Goal: Register for event/course

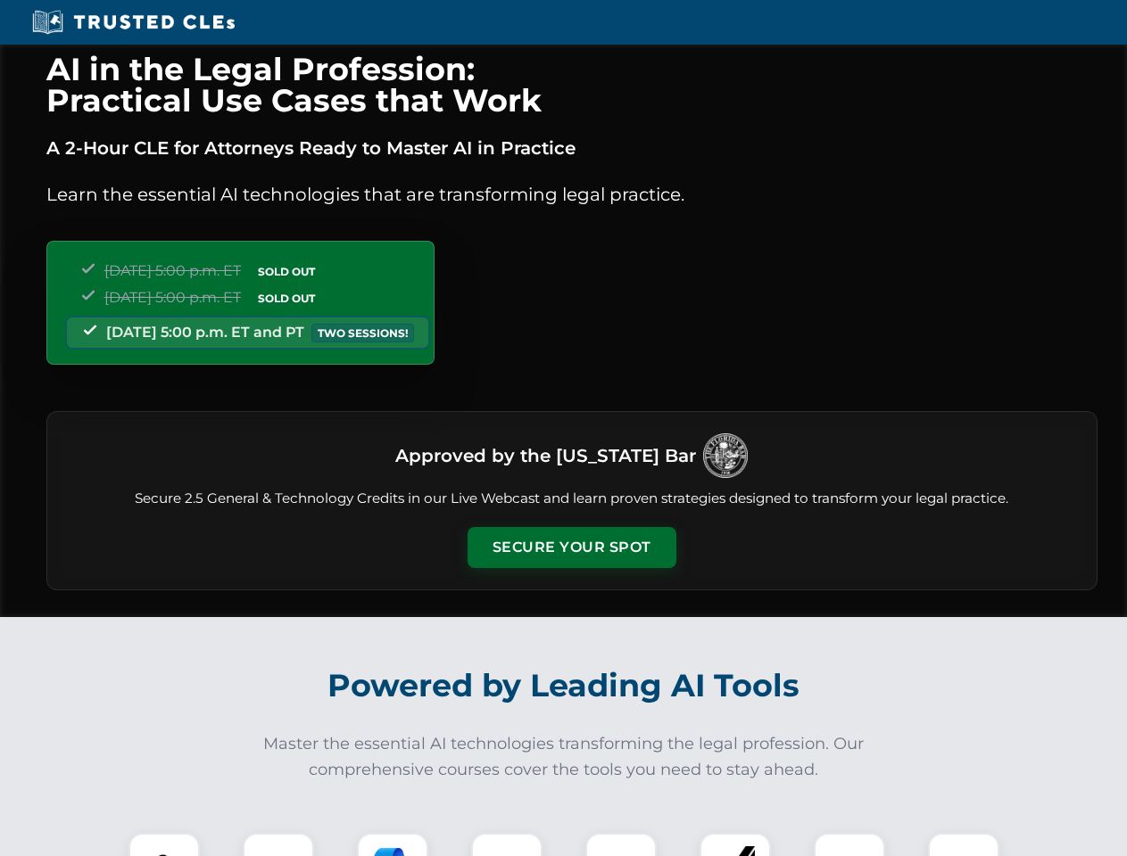
click at [571, 548] on button "Secure Your Spot" at bounding box center [571, 547] width 209 height 41
click at [164, 845] on img at bounding box center [164, 869] width 52 height 52
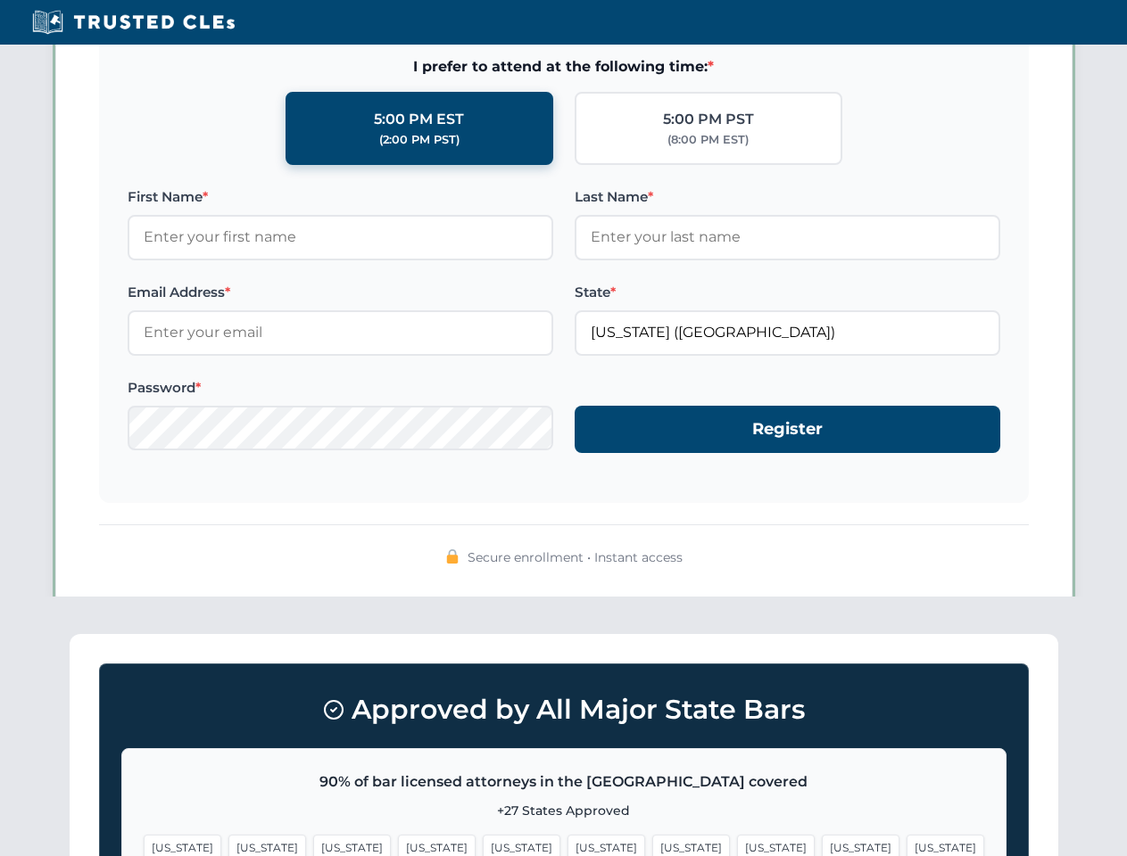
click at [652, 845] on span "[US_STATE]" at bounding box center [691, 848] width 78 height 26
click at [821, 845] on span "[US_STATE]" at bounding box center [860, 848] width 78 height 26
